Goal: Check status: Check status

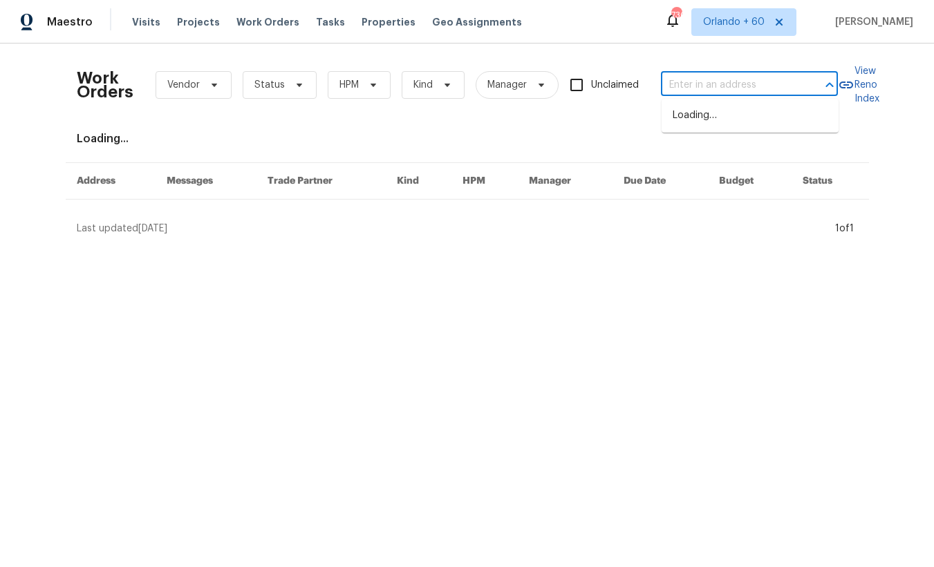
click at [732, 79] on input "text" at bounding box center [730, 85] width 138 height 21
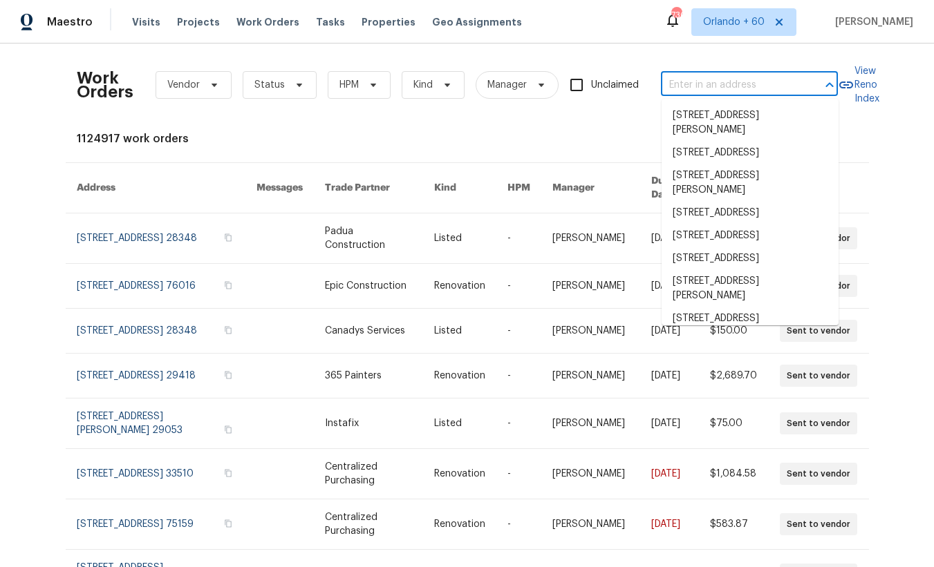
paste input "[STREET_ADDRESS]"
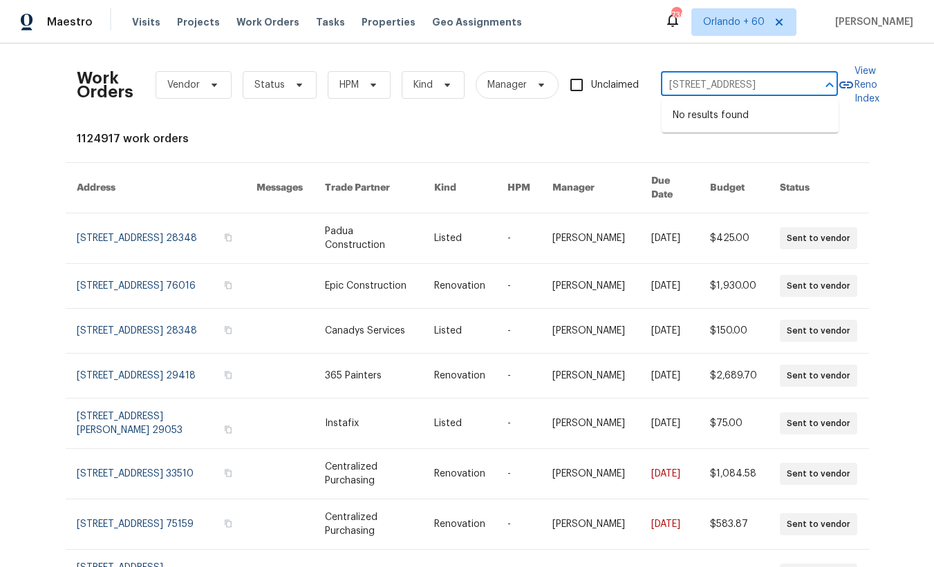
drag, startPoint x: 804, startPoint y: 84, endPoint x: 738, endPoint y: 84, distance: 65.7
click at [738, 84] on div "[STREET_ADDRESS] ​" at bounding box center [749, 85] width 177 height 21
click at [721, 85] on input "[STREET_ADDRESS]" at bounding box center [730, 85] width 138 height 21
type input "[STREET_ADDRESS]"
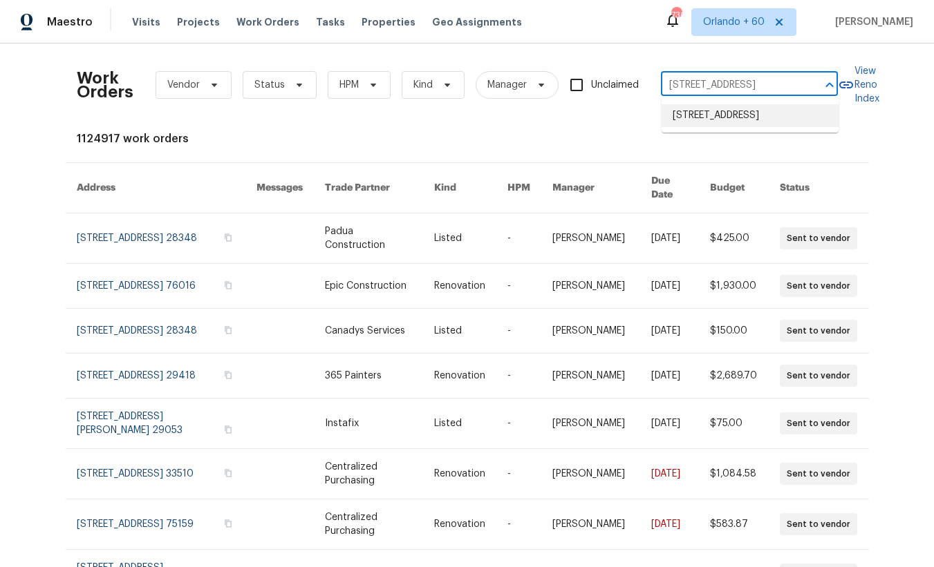
click at [776, 118] on li "[STREET_ADDRESS]" at bounding box center [749, 115] width 177 height 23
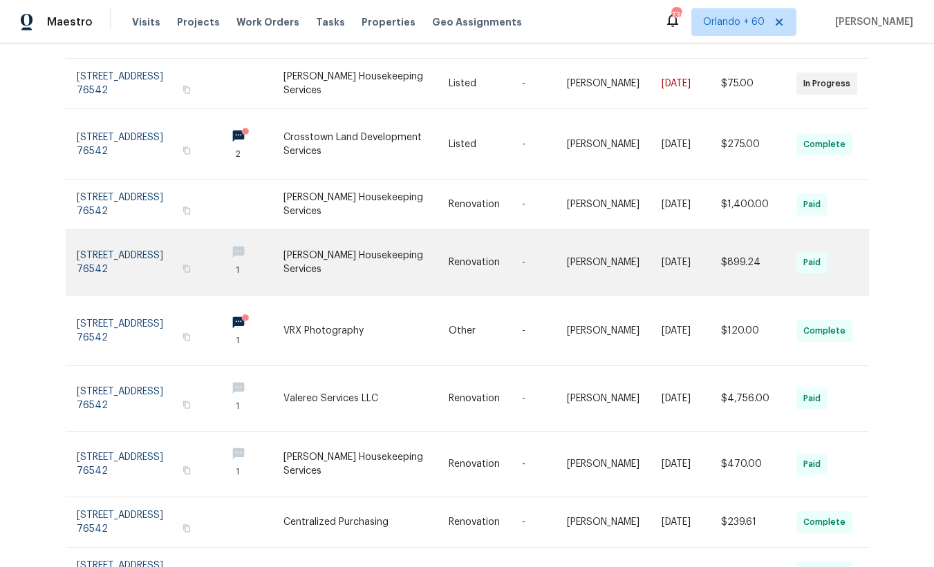
scroll to position [186, 0]
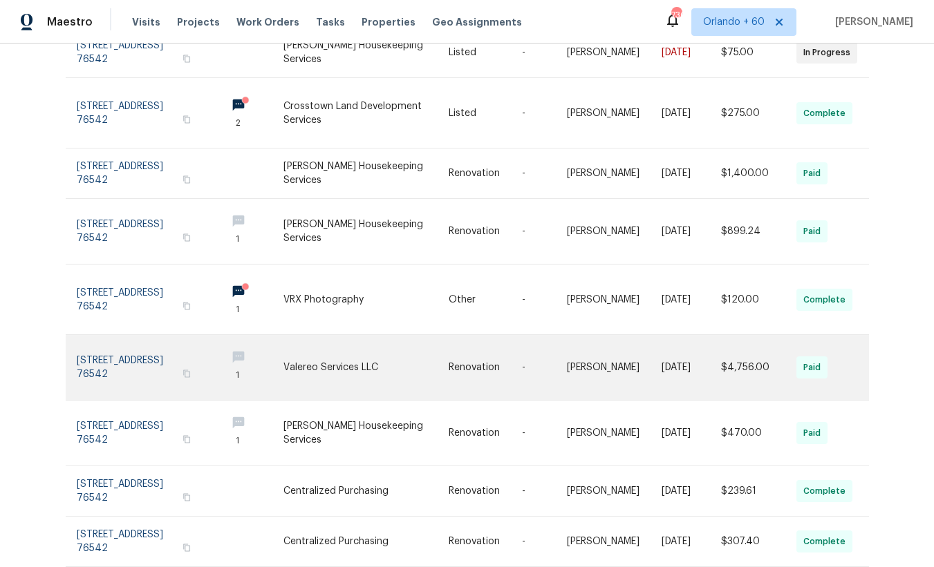
click at [337, 349] on link at bounding box center [365, 367] width 165 height 65
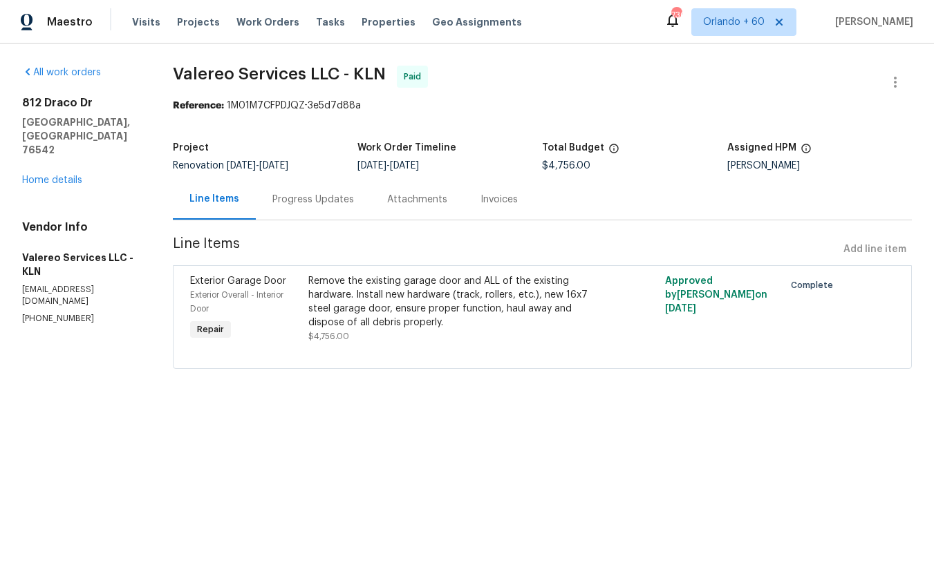
click at [304, 201] on div "Progress Updates" at bounding box center [313, 200] width 82 height 14
